Goal: Communication & Community: Answer question/provide support

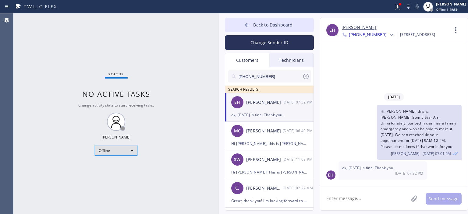
click at [124, 151] on div "Offline" at bounding box center [116, 151] width 43 height 10
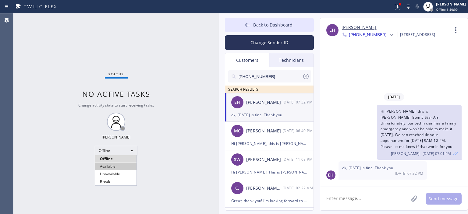
click at [117, 163] on li "Available" at bounding box center [115, 166] width 41 height 7
click at [32, 61] on div "Status No active tasks You are ready to start receiving tasks. [PERSON_NAME] Av…" at bounding box center [116, 113] width 206 height 201
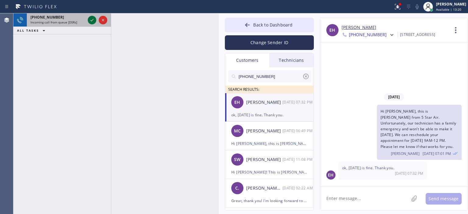
click at [93, 19] on icon at bounding box center [92, 20] width 3 height 2
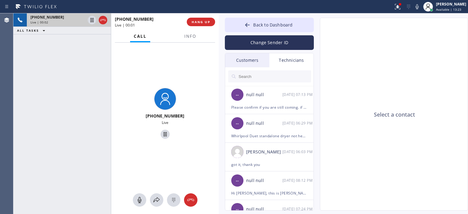
click at [31, 101] on div "[PHONE_NUMBER] Live | 00:02 ALL TASKS ALL TASKS ACTIVE TASKS TASKS IN WRAP UP" at bounding box center [62, 113] width 98 height 201
click at [243, 26] on button "Back to Dashboard" at bounding box center [269, 25] width 89 height 15
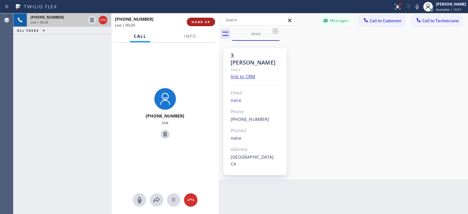
click at [199, 23] on span "HANG UP" at bounding box center [201, 22] width 19 height 4
click at [202, 22] on span "HANG UP" at bounding box center [201, 22] width 19 height 4
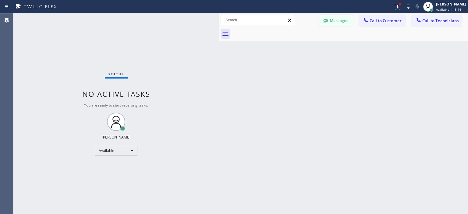
click at [340, 20] on button "Messages" at bounding box center [337, 21] width 34 height 12
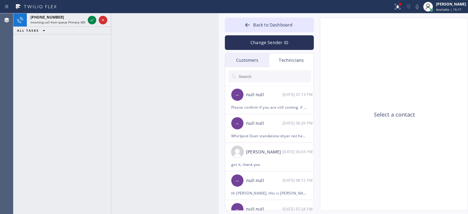
click at [259, 58] on div "Customers" at bounding box center [247, 60] width 44 height 14
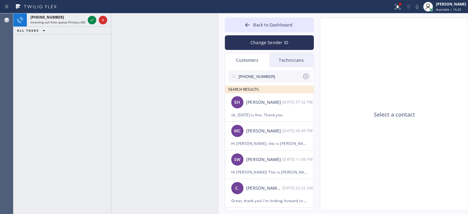
click at [306, 75] on icon at bounding box center [305, 76] width 7 height 7
click at [272, 79] on input "text" at bounding box center [274, 76] width 73 height 12
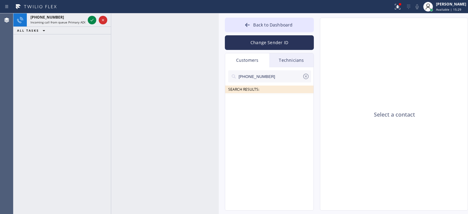
click at [270, 77] on input "[PHONE_NUMBER]" at bounding box center [270, 76] width 64 height 12
click at [273, 105] on div "[PERSON_NAME]" at bounding box center [264, 102] width 36 height 7
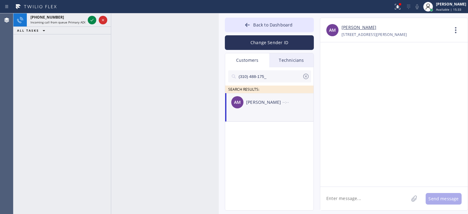
click at [349, 197] on textarea at bounding box center [364, 198] width 88 height 23
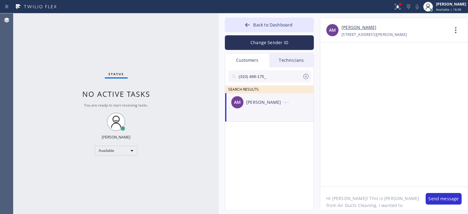
scroll to position [5, 0]
click at [409, 209] on textarea "Hi [PERSON_NAME]! This is [PERSON_NAME] from Air Ducts Cleaning. I wanted to co…" at bounding box center [369, 198] width 99 height 23
click at [355, 200] on textarea "Hi [PERSON_NAME]! This is [PERSON_NAME] from Air Ducts Cleaning. I wanted to co…" at bounding box center [369, 198] width 99 height 23
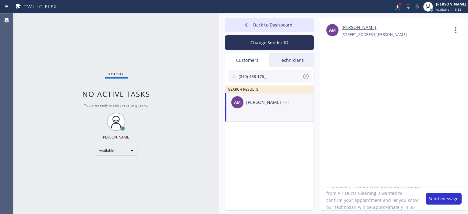
click at [355, 200] on textarea "Hi [PERSON_NAME]! This is [PERSON_NAME] from Air Ducts Cleaning. I wanted to co…" at bounding box center [369, 198] width 99 height 23
type textarea "Hi [PERSON_NAME]! This is [PERSON_NAME] from Air Ducts Cleaning. I wanted to co…"
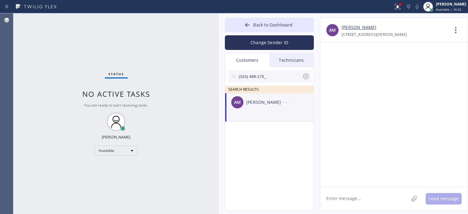
paste textarea "Hi [PERSON_NAME]! This is [PERSON_NAME] from Air Ducts Cleaning. I wanted to co…"
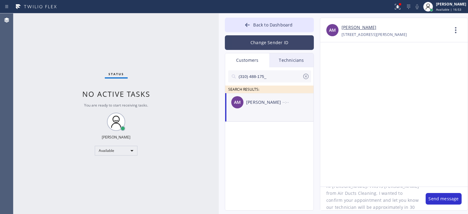
type textarea "Hi [PERSON_NAME]! This is [PERSON_NAME] from Air Ducts Cleaning. I wanted to co…"
click at [273, 43] on button "Change Sender ID" at bounding box center [269, 42] width 89 height 15
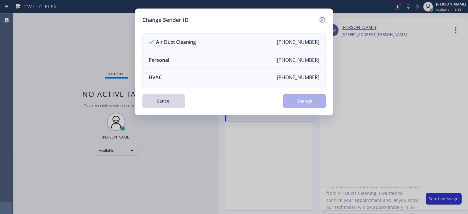
click at [321, 20] on icon at bounding box center [322, 19] width 7 height 7
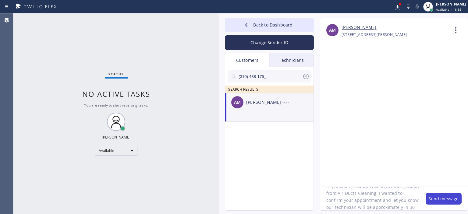
click at [438, 200] on button "Send message" at bounding box center [444, 199] width 36 height 12
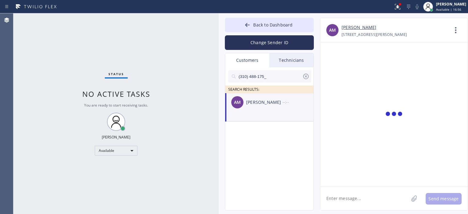
scroll to position [0, 0]
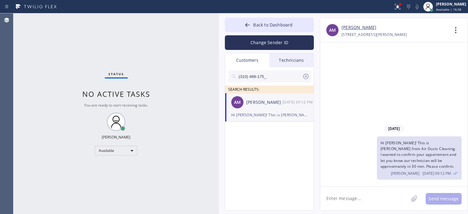
click at [304, 77] on icon at bounding box center [305, 76] width 7 height 7
click at [243, 24] on button "Back to Dashboard" at bounding box center [269, 25] width 89 height 15
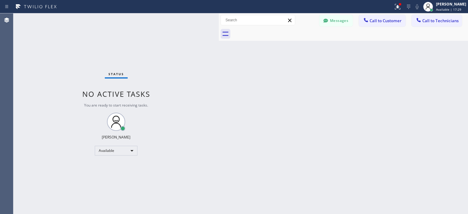
click at [36, 74] on div "Status No active tasks You are ready to start receiving tasks. [PERSON_NAME] Av…" at bounding box center [116, 113] width 206 height 201
click at [340, 21] on button "Messages" at bounding box center [337, 21] width 34 height 12
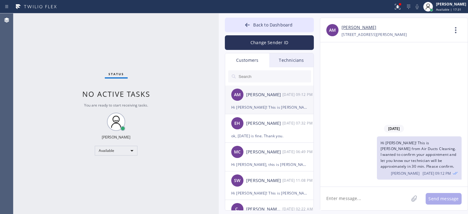
click at [271, 102] on div "AM [PERSON_NAME] [DATE] 09:12 PM" at bounding box center [269, 95] width 89 height 18
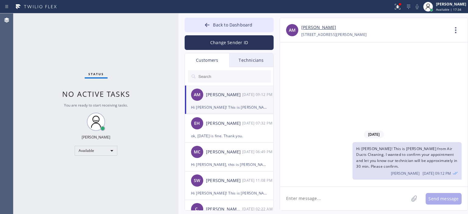
drag, startPoint x: 218, startPoint y: 24, endPoint x: 178, endPoint y: 24, distance: 40.3
click at [179, 24] on div at bounding box center [179, 113] width 0 height 201
click at [240, 131] on div "EH [PERSON_NAME] [DATE] 07:32 PM" at bounding box center [229, 123] width 89 height 18
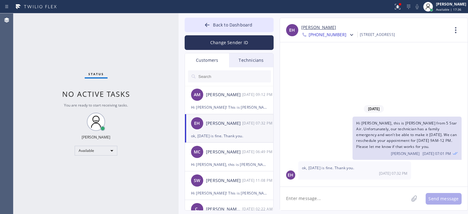
click at [321, 195] on textarea at bounding box center [344, 198] width 129 height 23
click at [307, 198] on textarea "Щлфн пккуфе" at bounding box center [350, 198] width 140 height 23
type textarea "Щлфн"
click at [307, 198] on textarea "Щлфн" at bounding box center [350, 198] width 140 height 23
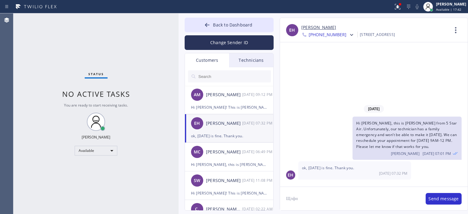
click at [307, 198] on textarea "Щлфн" at bounding box center [350, 198] width 140 height 23
click at [20, 48] on div "Status No active tasks You are ready to start receiving tasks. [PERSON_NAME] Av…" at bounding box center [95, 113] width 165 height 201
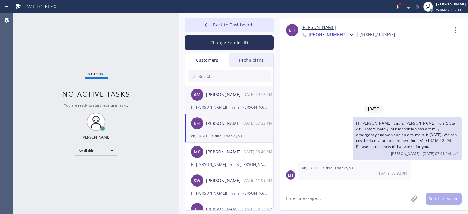
click at [235, 102] on div "AM [PERSON_NAME] [DATE] 09:12 PM" at bounding box center [229, 95] width 89 height 18
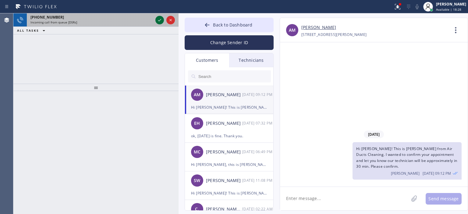
click at [160, 20] on icon at bounding box center [159, 20] width 3 height 2
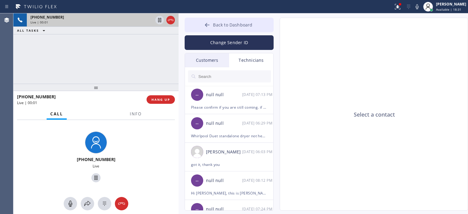
click at [210, 23] on icon at bounding box center [207, 25] width 6 height 6
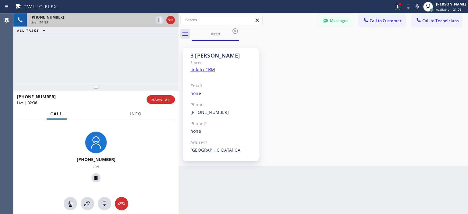
click at [36, 59] on div "[PHONE_NUMBER] Live | 02:35 ALL TASKS ALL TASKS ACTIVE TASKS TASKS IN WRAP UP" at bounding box center [95, 48] width 165 height 70
click at [338, 20] on button "Messages" at bounding box center [337, 21] width 34 height 12
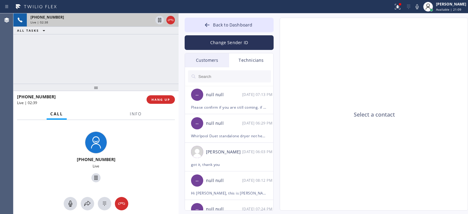
click at [216, 60] on div "Customers" at bounding box center [207, 60] width 44 height 14
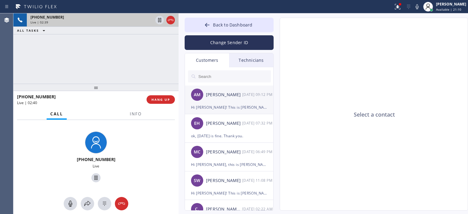
click at [242, 100] on div "AM [PERSON_NAME] [DATE] 09:12 PM" at bounding box center [229, 95] width 89 height 18
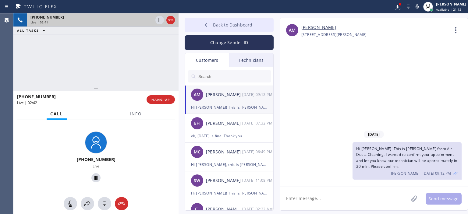
click at [199, 25] on button "Back to Dashboard" at bounding box center [229, 25] width 89 height 15
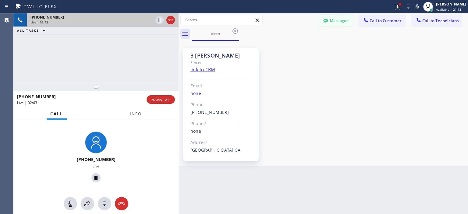
click at [346, 20] on button "Messages" at bounding box center [337, 21] width 34 height 12
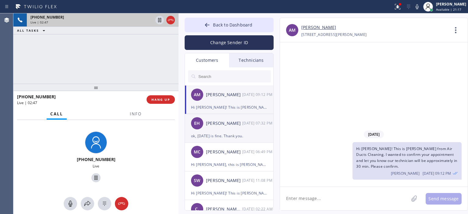
click at [263, 131] on div "EH [PERSON_NAME] [DATE] 07:32 PM" at bounding box center [229, 123] width 89 height 18
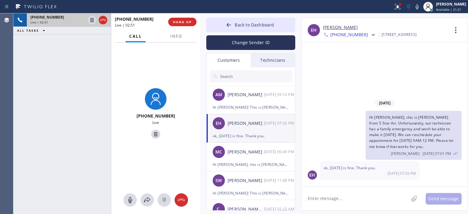
drag, startPoint x: 178, startPoint y: 40, endPoint x: 199, endPoint y: 39, distance: 21.7
click at [200, 39] on div at bounding box center [200, 113] width 0 height 201
click at [185, 202] on div at bounding box center [181, 200] width 13 height 7
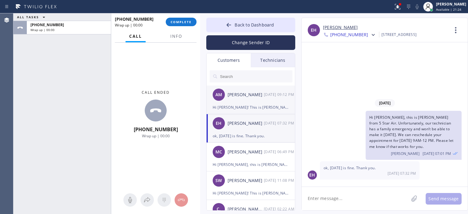
click at [250, 104] on div "Hi [PERSON_NAME]! This is [PERSON_NAME] from Air Ducts Cleaning. I wanted to co…" at bounding box center [251, 107] width 76 height 7
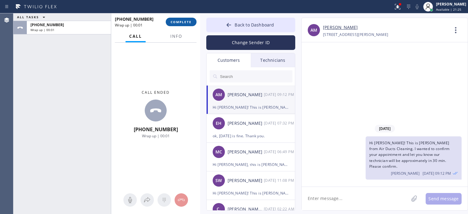
click at [189, 22] on span "COMPLETE" at bounding box center [181, 22] width 21 height 4
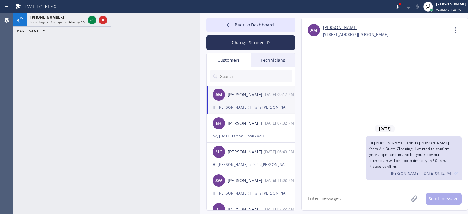
click at [41, 66] on div "[PHONE_NUMBER] Incoming call from queue Primary ADC ALL TASKS ALL TASKS ACTIVE …" at bounding box center [62, 113] width 98 height 201
click at [334, 27] on link "[PERSON_NAME]" at bounding box center [340, 27] width 35 height 7
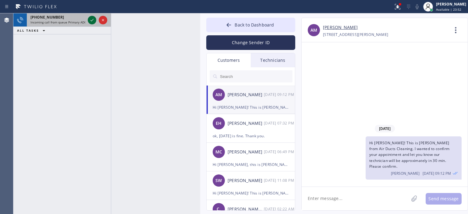
click at [91, 17] on icon at bounding box center [91, 19] width 7 height 7
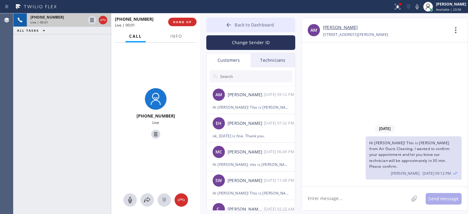
type input "[PHONE_NUMBER]"
click at [228, 25] on icon at bounding box center [229, 25] width 5 height 4
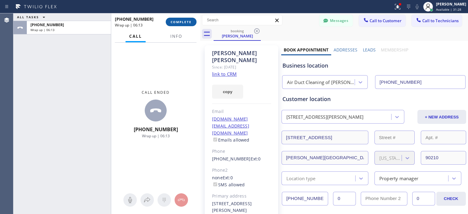
click at [182, 24] on button "COMPLETE" at bounding box center [181, 22] width 31 height 9
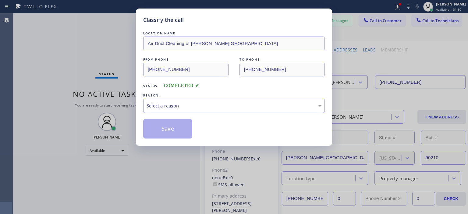
click at [220, 103] on div "Select a reason" at bounding box center [234, 105] width 175 height 7
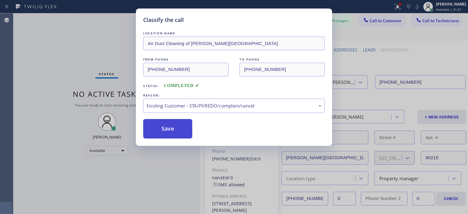
click at [176, 132] on button "Save" at bounding box center [167, 129] width 49 height 20
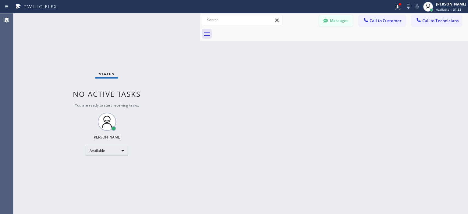
click at [341, 19] on button "Messages" at bounding box center [337, 21] width 34 height 12
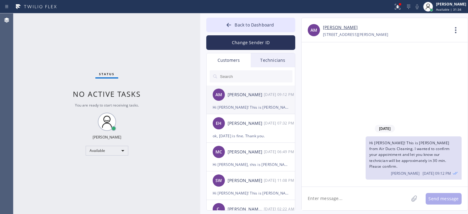
click at [242, 105] on div "Hi [PERSON_NAME]! This is [PERSON_NAME] from Air Ducts Cleaning. I wanted to co…" at bounding box center [251, 107] width 76 height 7
click at [349, 199] on textarea at bounding box center [355, 198] width 107 height 23
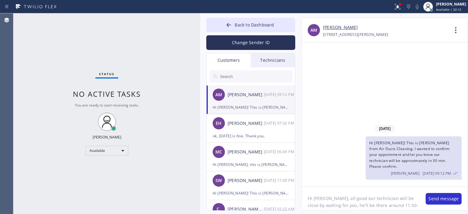
click at [347, 197] on textarea "Hi [PERSON_NAME], all good our technician will be close by waiting for you, he'…" at bounding box center [361, 198] width 118 height 23
type textarea "Hi [PERSON_NAME], all good our technician will be close by waiting for you, he'…"
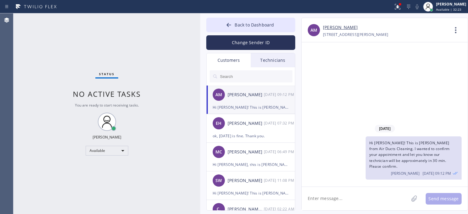
paste textarea "Hi [PERSON_NAME], all good our technician will be close by waiting for you, he'…"
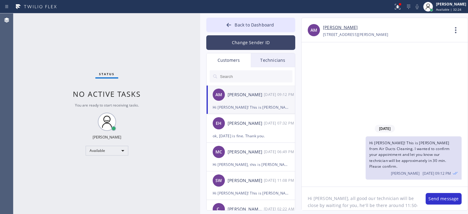
type textarea "Hi [PERSON_NAME], all good our technician will be close by waiting for you, he'…"
click at [245, 41] on button "Change Sender ID" at bounding box center [250, 42] width 89 height 15
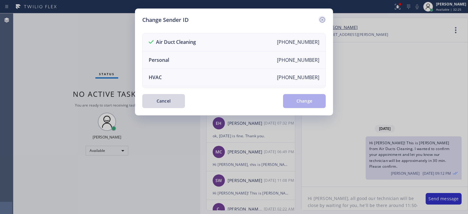
click at [321, 19] on icon at bounding box center [322, 19] width 7 height 7
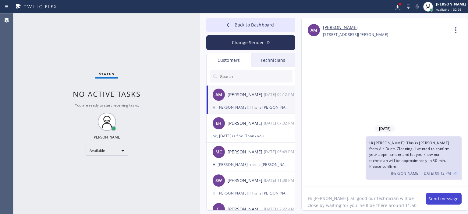
click at [447, 199] on button "Send message" at bounding box center [444, 199] width 36 height 12
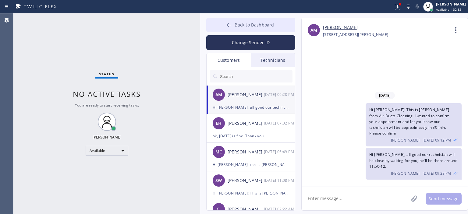
click at [231, 26] on icon at bounding box center [229, 25] width 6 height 6
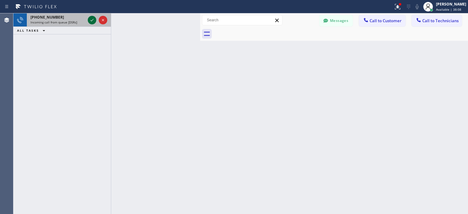
click at [91, 21] on icon at bounding box center [92, 20] width 3 height 2
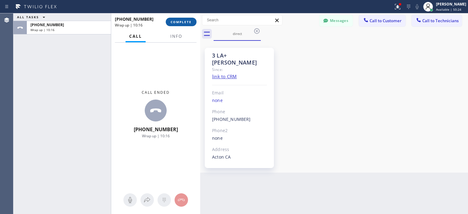
click at [179, 24] on button "COMPLETE" at bounding box center [181, 22] width 31 height 9
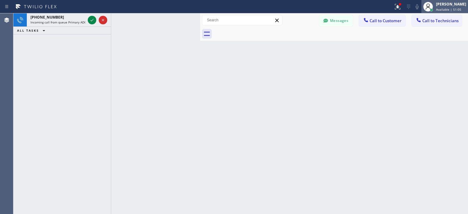
click at [434, 10] on div at bounding box center [432, 10] width 4 height 4
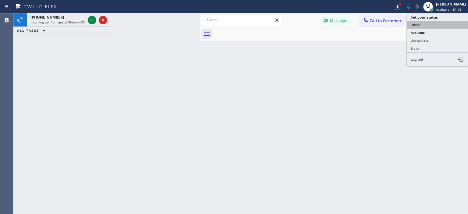
click at [423, 27] on button "Offline" at bounding box center [437, 25] width 61 height 8
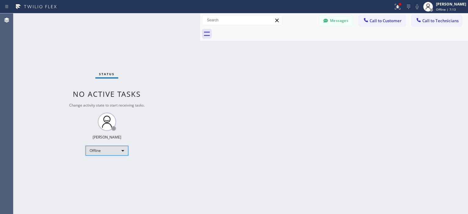
click at [115, 153] on div "Offline" at bounding box center [107, 151] width 43 height 10
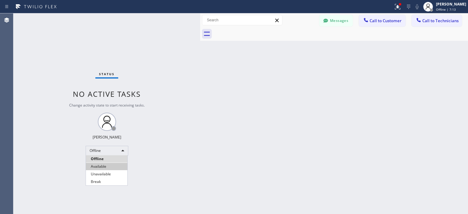
click at [104, 167] on li "Available" at bounding box center [106, 166] width 41 height 7
drag, startPoint x: 24, startPoint y: 57, endPoint x: 59, endPoint y: 66, distance: 36.1
click at [26, 57] on div "Status No active tasks You are ready to start receiving tasks. [PERSON_NAME] Av…" at bounding box center [106, 113] width 187 height 201
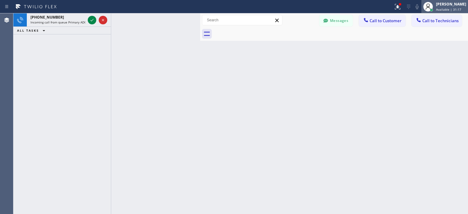
click at [446, 7] on span "Available | 31:17" at bounding box center [448, 9] width 25 height 4
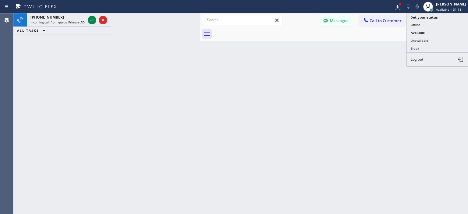
click at [422, 27] on button "Offline" at bounding box center [437, 25] width 61 height 8
click at [422, 27] on div "Messages Call to Customer Call to Technicians Outbound call Location Search loc…" at bounding box center [334, 20] width 268 height 14
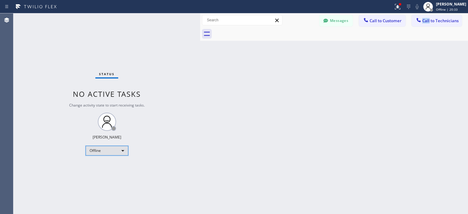
click at [120, 148] on div "Offline" at bounding box center [107, 151] width 43 height 10
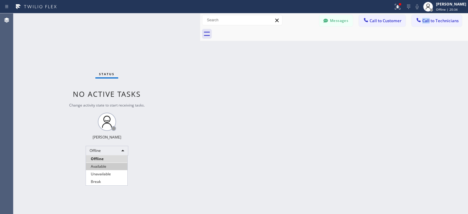
click at [105, 167] on li "Available" at bounding box center [106, 166] width 41 height 7
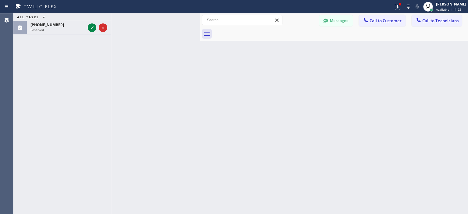
drag, startPoint x: 19, startPoint y: 57, endPoint x: 14, endPoint y: 17, distance: 40.5
click at [19, 53] on div "ALL TASKS ALL TASKS ACTIVE TASKS TASKS IN WRAP UP [PHONE_NUMBER] Reserved" at bounding box center [62, 113] width 98 height 201
click at [443, 7] on span "Available | 12:22" at bounding box center [448, 9] width 25 height 4
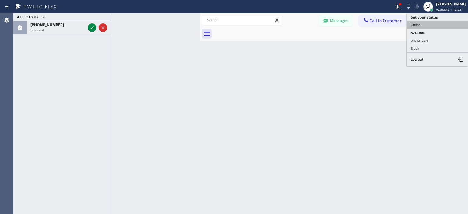
click at [430, 23] on button "Offline" at bounding box center [437, 25] width 61 height 8
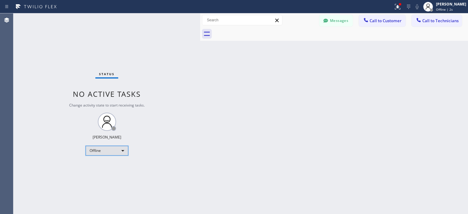
click at [111, 150] on div "Offline" at bounding box center [107, 151] width 43 height 10
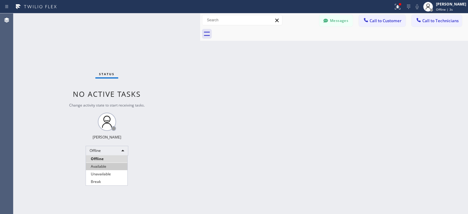
click at [115, 166] on li "Available" at bounding box center [106, 166] width 41 height 7
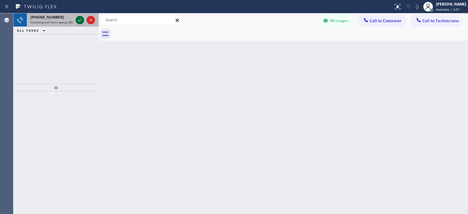
click at [78, 20] on icon at bounding box center [79, 19] width 7 height 7
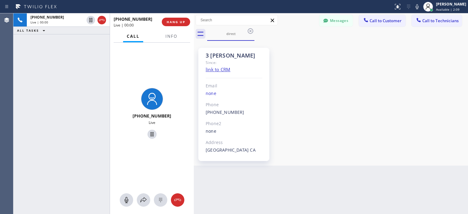
drag, startPoint x: 99, startPoint y: 24, endPoint x: 194, endPoint y: 33, distance: 95.5
click at [194, 33] on div at bounding box center [194, 113] width 0 height 201
click at [20, 57] on div "+12134560880 Live | 01:25 ALL TASKS ALL TASKS ACTIVE TASKS TASKS IN WRAP UP" at bounding box center [61, 113] width 96 height 201
click at [180, 202] on icon at bounding box center [177, 200] width 7 height 7
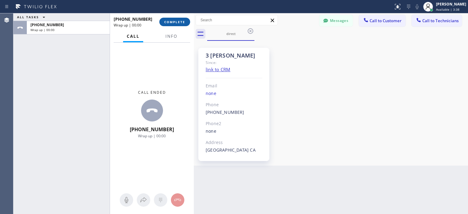
click at [176, 25] on button "COMPLETE" at bounding box center [174, 22] width 31 height 9
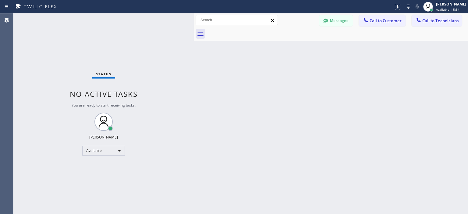
click at [26, 64] on div "Status No active tasks You are ready to start receiving tasks. [PERSON_NAME] Av…" at bounding box center [103, 113] width 181 height 201
click at [64, 48] on div "Status No active tasks You are ready to start receiving tasks. [PERSON_NAME] Av…" at bounding box center [103, 113] width 181 height 201
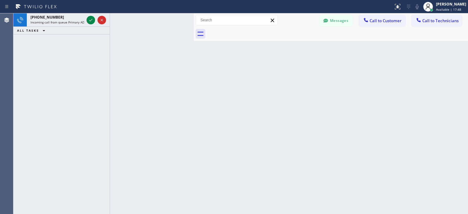
click at [29, 71] on div "+16265862551 Incoming call from queue Primary ADC ALL TASKS ALL TASKS ACTIVE TA…" at bounding box center [61, 113] width 96 height 201
click at [27, 63] on div "+12134560880 Incoming call from queue [DSRs] ALL TASKS ALL TASKS ACTIVE TASKS T…" at bounding box center [61, 113] width 96 height 201
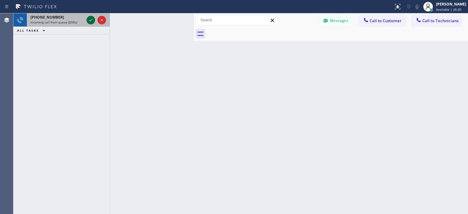
click at [89, 20] on icon at bounding box center [90, 19] width 7 height 7
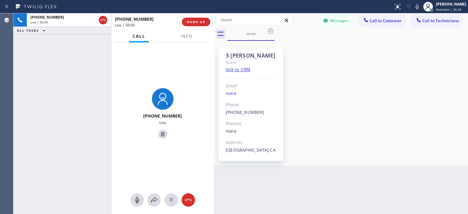
drag, startPoint x: 193, startPoint y: 28, endPoint x: 213, endPoint y: 29, distance: 20.2
click at [214, 29] on div at bounding box center [214, 113] width 0 height 201
click at [198, 24] on button "HANG UP" at bounding box center [196, 22] width 28 height 9
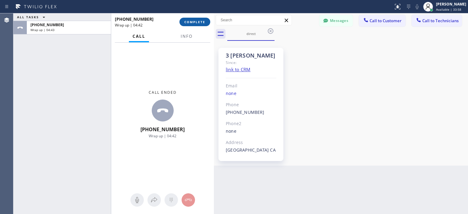
click at [195, 20] on span "COMPLETE" at bounding box center [194, 22] width 21 height 4
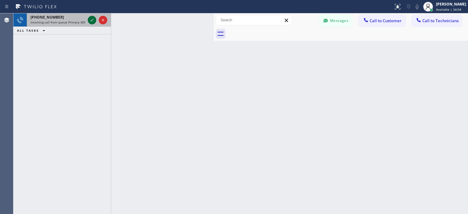
click at [92, 21] on icon at bounding box center [91, 19] width 7 height 7
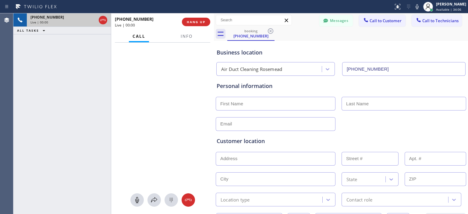
type input "(626) 361-4217"
click at [190, 199] on icon at bounding box center [188, 200] width 7 height 2
drag, startPoint x: 190, startPoint y: 199, endPoint x: 191, endPoint y: 196, distance: 3.7
click at [189, 200] on icon at bounding box center [188, 200] width 7 height 7
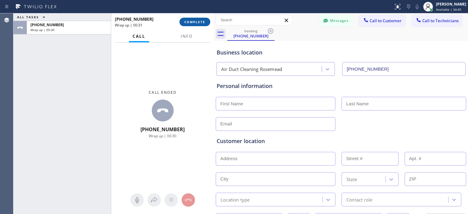
click at [204, 20] on span "COMPLETE" at bounding box center [194, 22] width 21 height 4
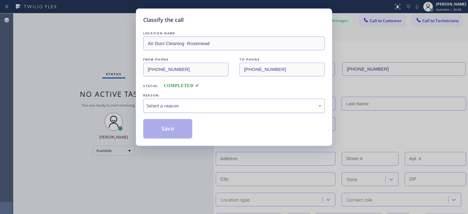
click at [205, 107] on div "Select a reason" at bounding box center [234, 105] width 175 height 7
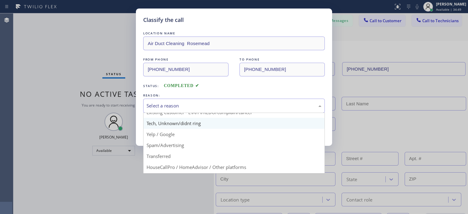
scroll to position [28, 0]
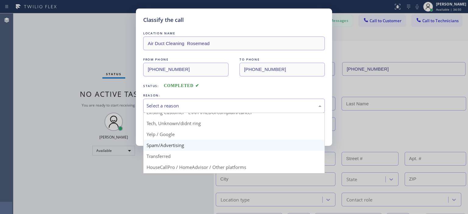
click at [175, 144] on div "Classify the call LOCATION NAME Air Duct Cleaning Rosemead FROM PHONE (626) 639…" at bounding box center [234, 78] width 196 height 138
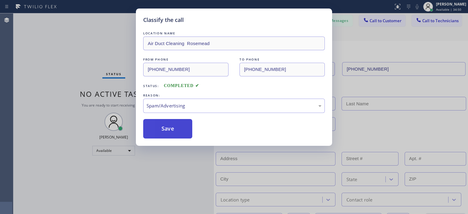
click at [174, 128] on button "Save" at bounding box center [167, 129] width 49 height 20
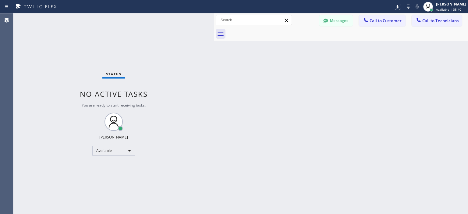
click at [20, 61] on div "Status No active tasks You are ready to start receiving tasks. [PERSON_NAME] Av…" at bounding box center [113, 113] width 201 height 201
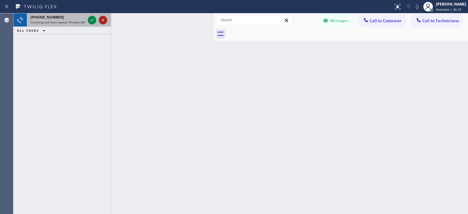
click at [105, 19] on icon at bounding box center [102, 19] width 7 height 7
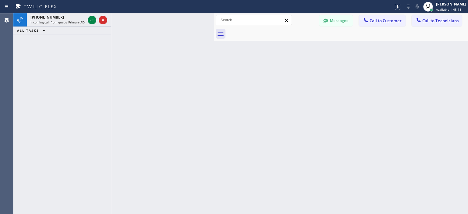
click at [22, 43] on div "+18138026574 Incoming call from queue Primary ADC ALL TASKS ALL TASKS ACTIVE TA…" at bounding box center [62, 113] width 98 height 201
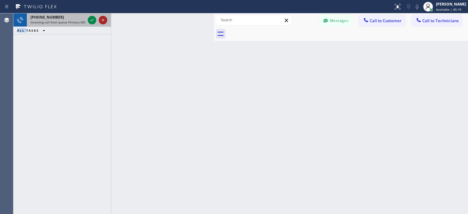
click at [101, 20] on icon at bounding box center [102, 19] width 7 height 7
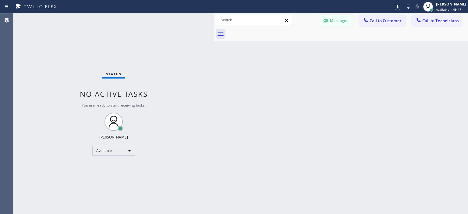
click at [333, 21] on button "Messages" at bounding box center [337, 21] width 34 height 12
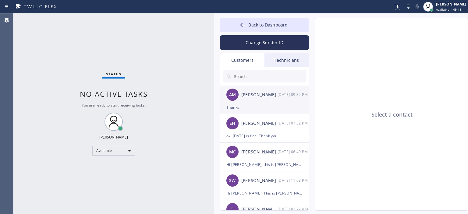
click at [280, 100] on div "AM Ali Mina 10/14 09:32 PM" at bounding box center [264, 95] width 89 height 18
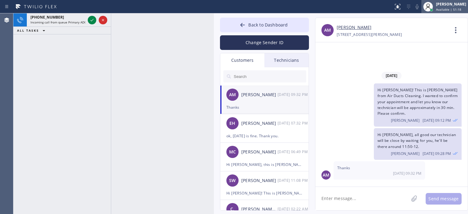
click at [449, 11] on span "Available | 51:18" at bounding box center [448, 9] width 25 height 4
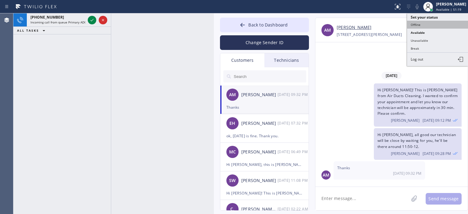
click at [422, 25] on button "Offline" at bounding box center [437, 25] width 61 height 8
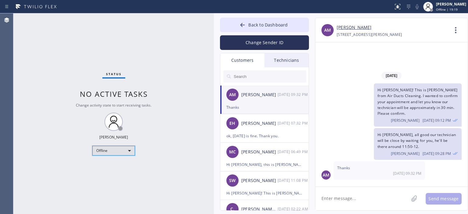
click at [116, 155] on div "Offline" at bounding box center [113, 151] width 43 height 10
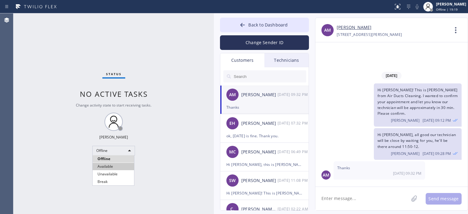
click at [120, 166] on li "Available" at bounding box center [113, 166] width 41 height 7
click at [238, 20] on button "Back to Dashboard" at bounding box center [264, 25] width 89 height 15
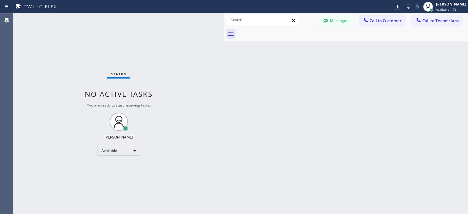
drag, startPoint x: 213, startPoint y: 22, endPoint x: 224, endPoint y: 24, distance: 10.3
click at [224, 24] on div at bounding box center [224, 113] width 0 height 201
click at [451, 120] on div "Back to Dashboard Change Sender ID Customers Technicians AM Ali Mina 10/14 09:3…" at bounding box center [346, 113] width 244 height 201
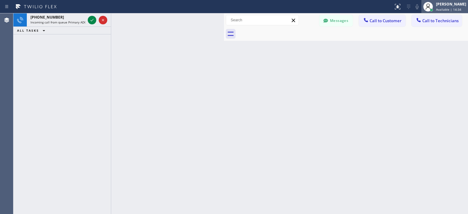
click at [441, 9] on span "Available | 14:34" at bounding box center [448, 9] width 25 height 4
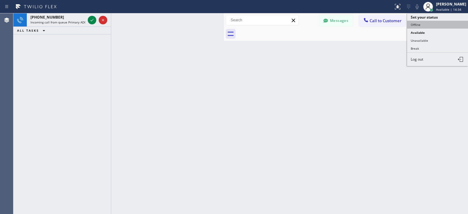
click at [426, 25] on button "Offline" at bounding box center [437, 25] width 61 height 8
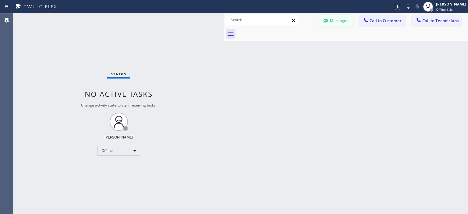
click at [335, 24] on button "Messages" at bounding box center [337, 21] width 34 height 12
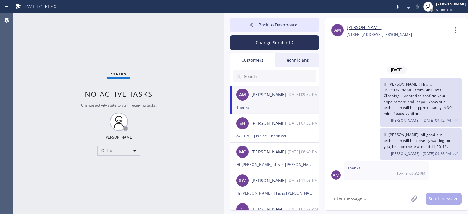
click at [364, 197] on textarea at bounding box center [367, 198] width 83 height 23
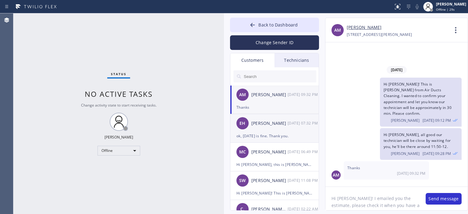
type textarea "Hi Ali! I emailed you the estimate, please check it when you have a chance"
click at [263, 129] on div "EH [PERSON_NAME] [DATE] 07:32 PM" at bounding box center [275, 123] width 89 height 18
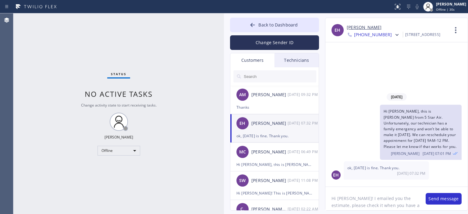
click at [379, 202] on textarea "Hi Ali! I emailed you the estimate, please check it when you have a chance" at bounding box center [373, 198] width 94 height 23
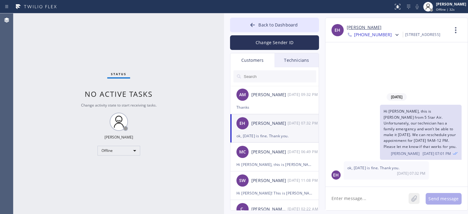
click at [415, 197] on icon at bounding box center [414, 199] width 6 height 8
click at [282, 98] on div "[PERSON_NAME]" at bounding box center [270, 94] width 36 height 7
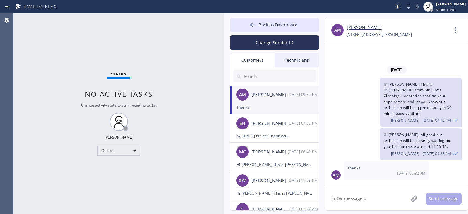
click at [356, 203] on textarea at bounding box center [367, 198] width 83 height 23
paste textarea "[DOMAIN_NAME][EMAIL_ADDRESS][DOMAIN_NAME]"
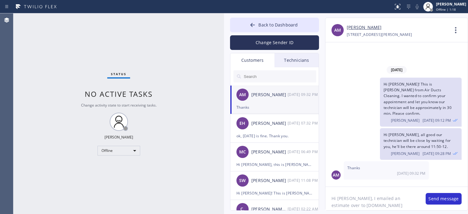
scroll to position [5, 0]
click at [363, 200] on textarea "Hi Ali, I emailed an estimate over to kayson.cc@gmail.com. Please check it when…" at bounding box center [373, 198] width 94 height 23
type textarea "Hi Ali, I emailed an estimate over to kayson.cc@gmail.com. Please check it when…"
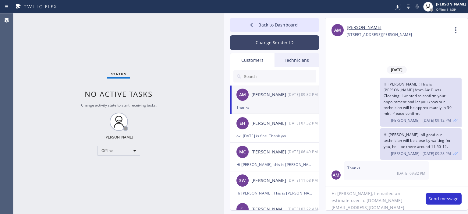
click at [273, 39] on button "Change Sender ID" at bounding box center [274, 42] width 89 height 15
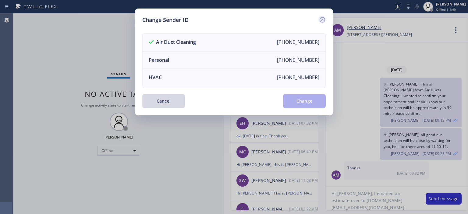
click at [323, 20] on icon at bounding box center [322, 19] width 5 height 5
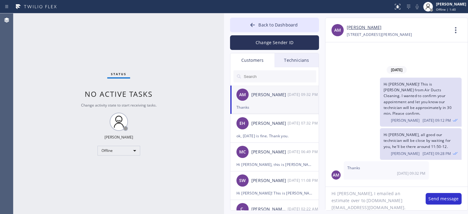
click at [377, 194] on textarea "Hi Ali, I emailed an estimate over to kayson.cc@gmail.com. Please check it when…" at bounding box center [373, 198] width 94 height 23
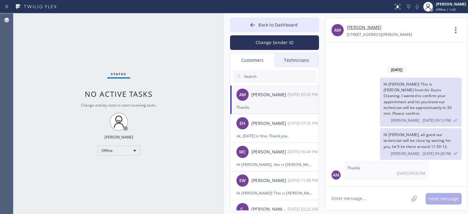
scroll to position [0, 0]
paste textarea "Hi Ali, I emailed an estimate over to kayson.cc@gmail.com. Please check it when…"
type textarea "Hi Ali, I emailed an estimate over to kayson.cc@gmail.com. Please check it when…"
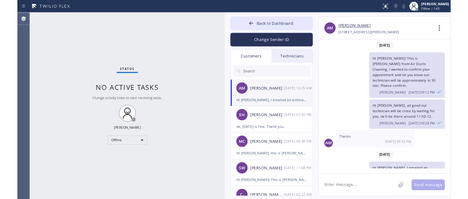
scroll to position [18, 0]
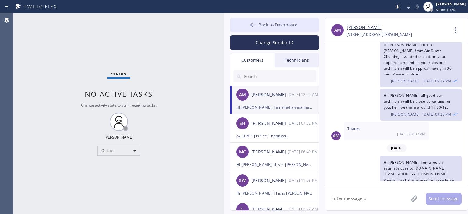
click at [252, 28] on icon at bounding box center [253, 25] width 6 height 6
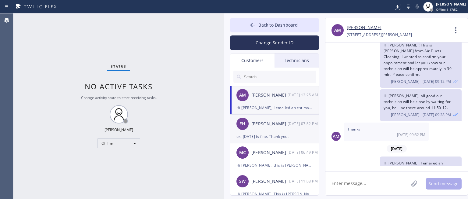
click at [289, 131] on div "EH [PERSON_NAME] [DATE] 07:32 PM" at bounding box center [275, 123] width 89 height 18
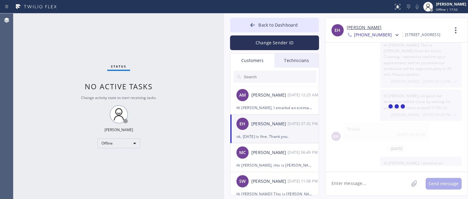
scroll to position [0, 0]
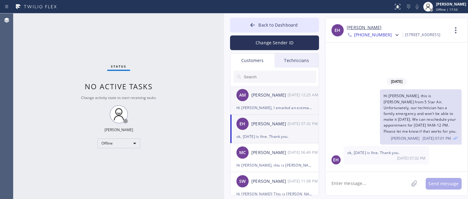
click at [287, 107] on div "Hi Ali, I emailed an estimate over to kayson.cc@gmail.com. Please check it when…" at bounding box center [275, 107] width 76 height 7
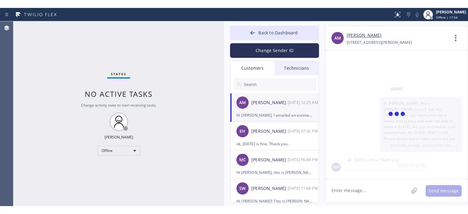
scroll to position [53, 0]
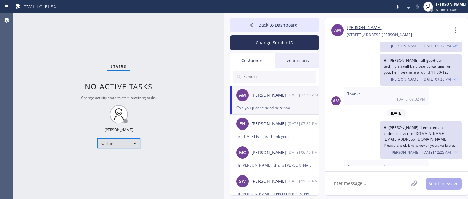
click at [120, 145] on div "Offline" at bounding box center [119, 143] width 43 height 10
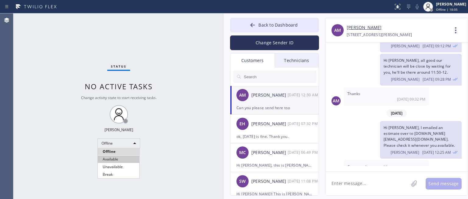
click at [125, 156] on li "Available" at bounding box center [118, 158] width 41 height 7
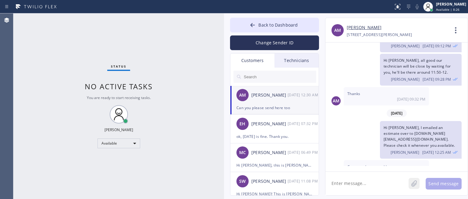
click at [416, 184] on icon at bounding box center [414, 183] width 5 height 6
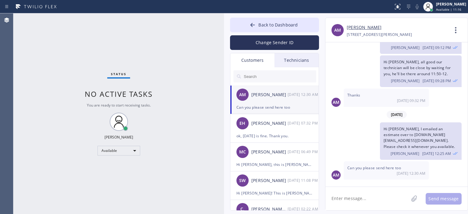
scroll to position [38, 0]
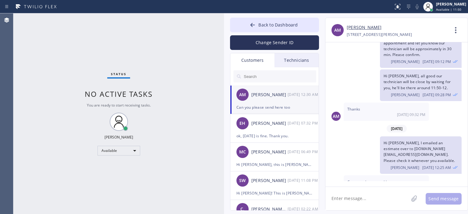
click at [360, 196] on textarea at bounding box center [367, 198] width 83 height 23
click at [392, 200] on textarea "Sure, I'll send it here as a" at bounding box center [373, 198] width 94 height 23
click at [373, 201] on textarea "Sure, I'll send a cope of copy here as an image file" at bounding box center [373, 198] width 94 height 23
click at [372, 200] on textarea "Sure, I'll send a c of copy here as an image file" at bounding box center [373, 198] width 94 height 23
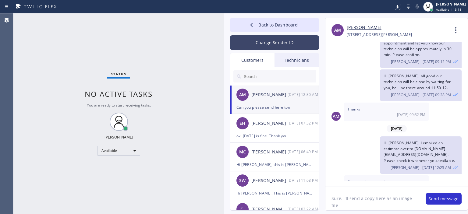
type textarea "Sure, I'll send a copy here as an image file"
click at [274, 41] on button "Change Sender ID" at bounding box center [274, 42] width 89 height 15
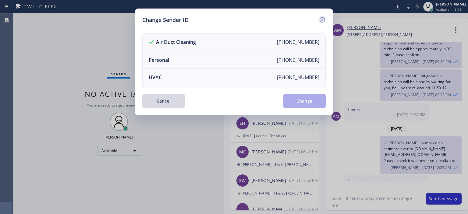
click at [323, 20] on icon at bounding box center [322, 19] width 5 height 5
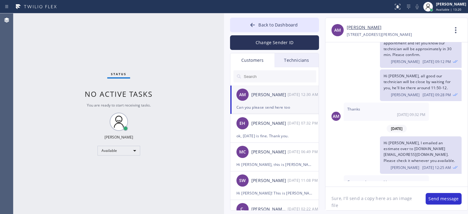
click at [376, 204] on textarea "Sure, I'll send a copy here as an image file" at bounding box center [373, 198] width 94 height 23
click at [445, 199] on button "Send message" at bounding box center [444, 199] width 36 height 12
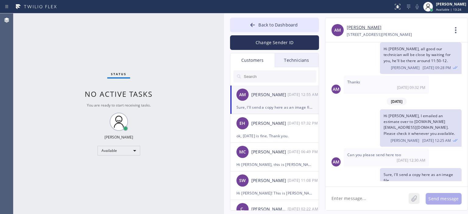
click at [413, 199] on icon at bounding box center [414, 199] width 6 height 8
click at [445, 200] on button "Send message" at bounding box center [444, 199] width 36 height 12
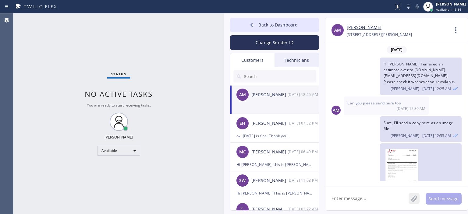
click at [414, 198] on icon at bounding box center [414, 199] width 6 height 8
click at [446, 199] on button "Send message" at bounding box center [444, 199] width 36 height 12
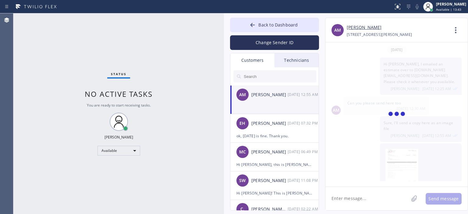
scroll to position [168, 0]
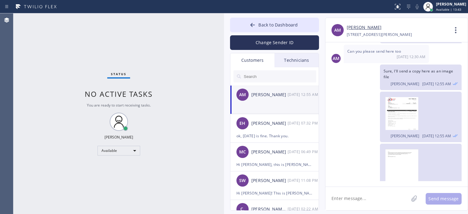
click at [376, 199] on textarea at bounding box center [367, 198] width 83 height 23
type textarea "K"
click at [355, 203] on textarea "The PDF file was sent over the email for your convinience." at bounding box center [373, 198] width 94 height 23
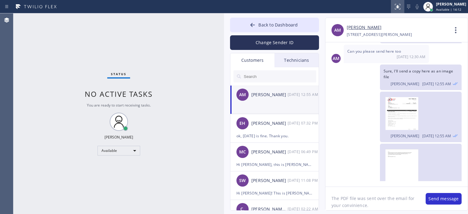
type textarea "The PDF file was sent over the email for your convinience."
paste textarea "The .PDF file was sent over the email for your convinience."
click at [342, 200] on textarea "The .PDF file was sent over the email for your convinience." at bounding box center [373, 198] width 94 height 23
type textarea "The PDF file was sent over the email for your convinience."
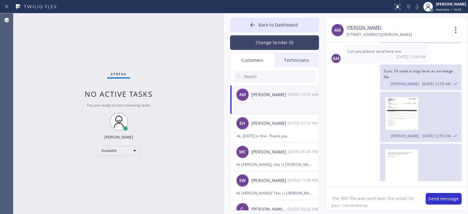
click at [275, 44] on button "Change Sender ID" at bounding box center [274, 42] width 89 height 15
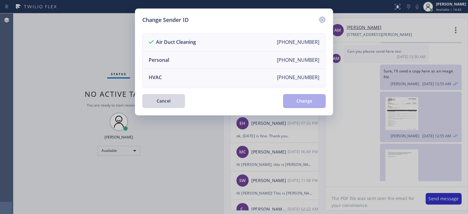
click at [324, 20] on icon at bounding box center [322, 19] width 7 height 7
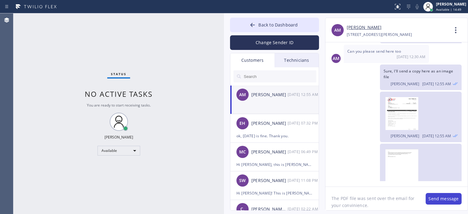
click at [446, 197] on button "Send message" at bounding box center [444, 199] width 36 height 12
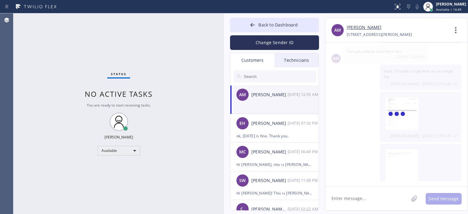
scroll to position [195, 0]
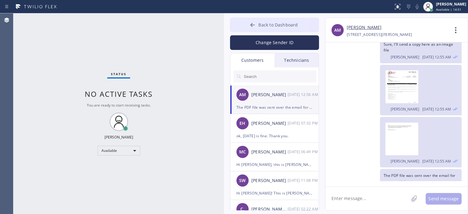
click at [247, 24] on button "Back to Dashboard" at bounding box center [274, 25] width 89 height 15
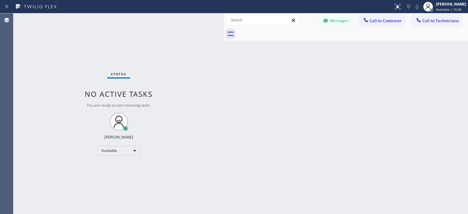
click at [454, 106] on div "Back to Dashboard Change Sender ID Customers Technicians AM Ali Mina 10/15 12:5…" at bounding box center [346, 113] width 244 height 201
click at [444, 4] on div "[PERSON_NAME]" at bounding box center [451, 4] width 30 height 5
click at [431, 74] on div "Back to Dashboard Change Sender ID Customers Technicians AM Ali Mina 10/15 12:5…" at bounding box center [346, 113] width 244 height 201
click at [445, 6] on div "[PERSON_NAME]" at bounding box center [451, 4] width 30 height 5
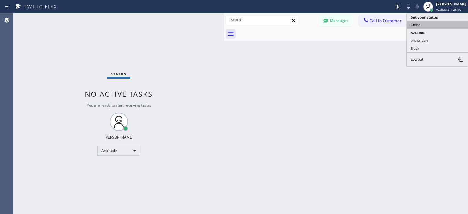
click at [423, 28] on button "Offline" at bounding box center [437, 25] width 61 height 8
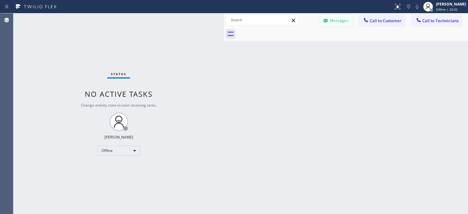
click at [339, 23] on button "Messages" at bounding box center [337, 21] width 34 height 12
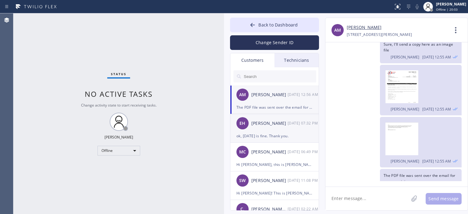
click at [273, 133] on div "ok, [DATE] is fine. Thank you." at bounding box center [275, 136] width 76 height 7
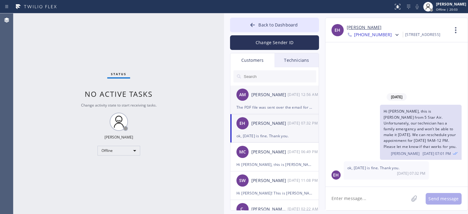
scroll to position [0, 0]
click at [286, 102] on div "AM Ali Mina 10/15 12:56 AM" at bounding box center [275, 95] width 89 height 18
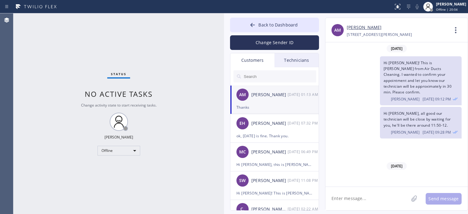
scroll to position [215, 0]
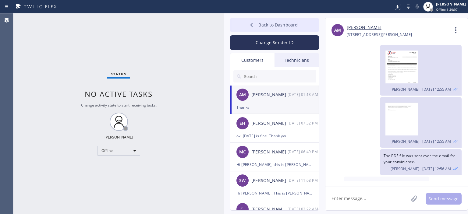
click at [252, 25] on icon at bounding box center [253, 25] width 5 height 4
